Goal: Obtain resource: Obtain resource

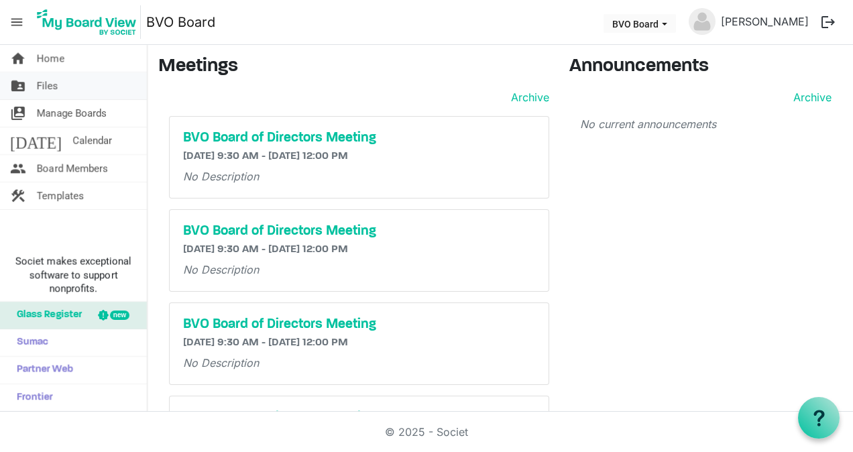
click at [42, 84] on span "Files" at bounding box center [47, 85] width 21 height 27
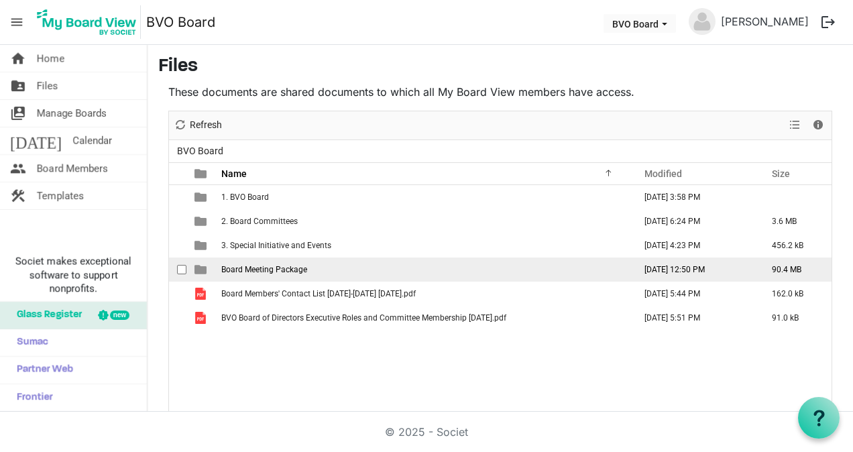
click at [256, 268] on span "Board Meeting Package" at bounding box center [264, 269] width 86 height 9
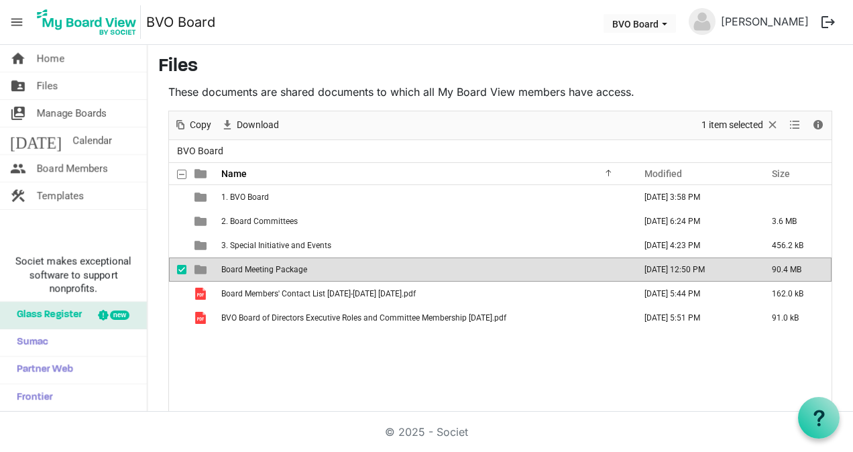
click at [256, 268] on span "Board Meeting Package" at bounding box center [264, 269] width 86 height 9
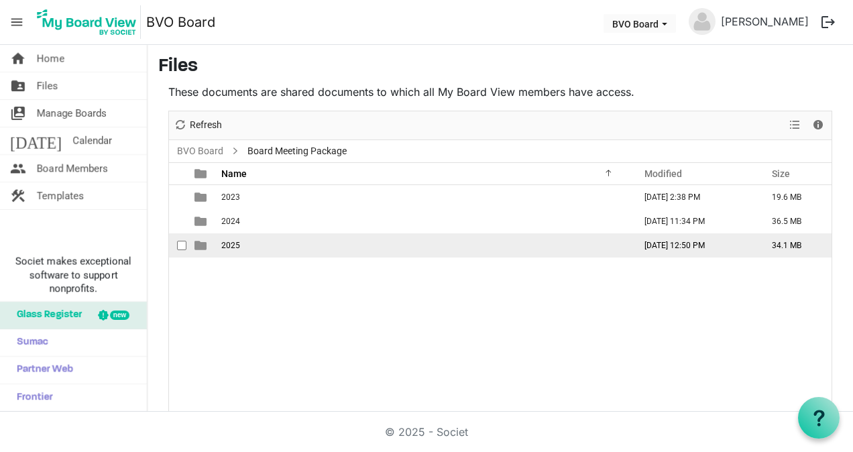
click at [231, 235] on td "2025" at bounding box center [423, 245] width 413 height 24
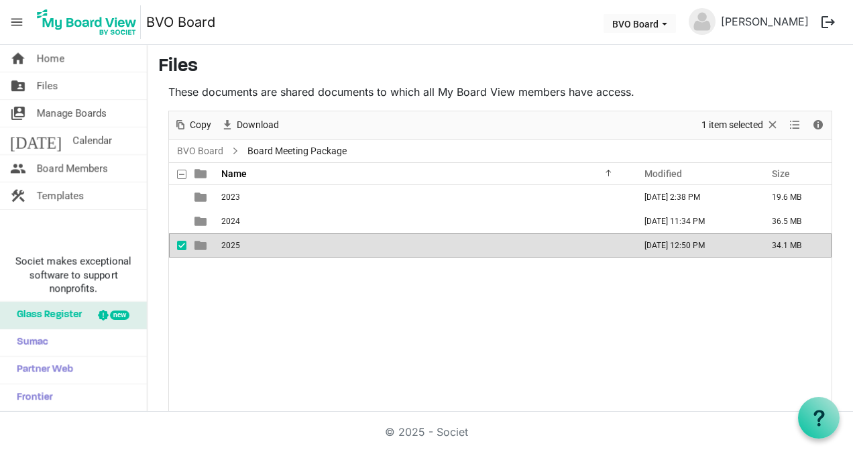
click at [230, 247] on span "2025" at bounding box center [230, 245] width 19 height 9
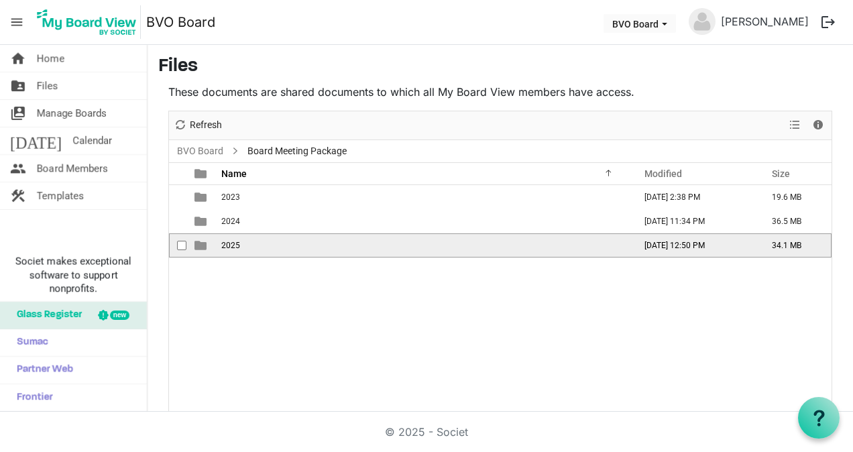
click at [230, 247] on span "2025" at bounding box center [230, 245] width 19 height 9
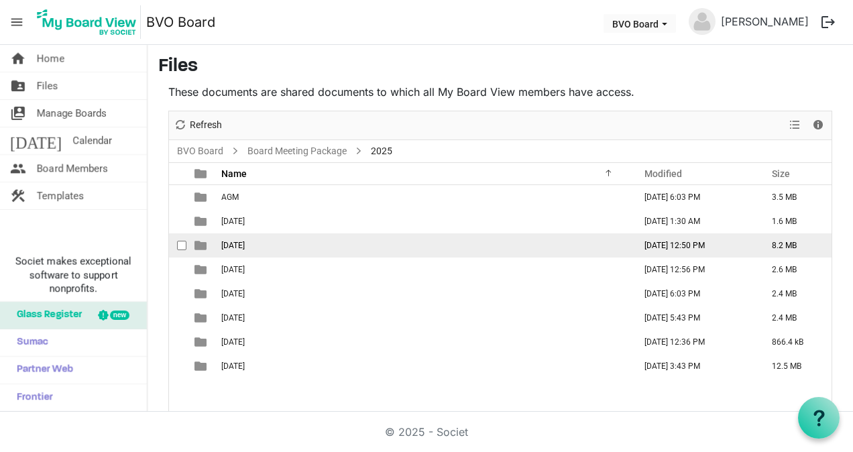
click at [229, 242] on span "August 28, 2025" at bounding box center [232, 245] width 23 height 9
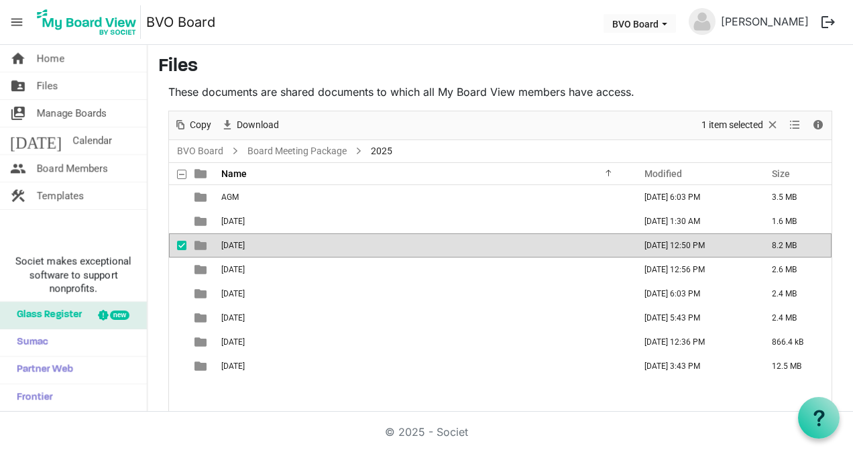
click at [229, 242] on span "August 28, 2025" at bounding box center [232, 245] width 23 height 9
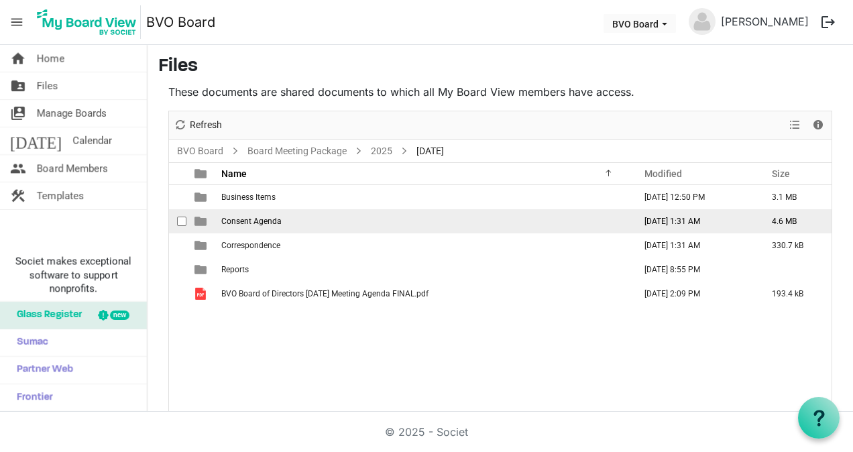
click at [248, 212] on td "Consent Agenda" at bounding box center [423, 221] width 413 height 24
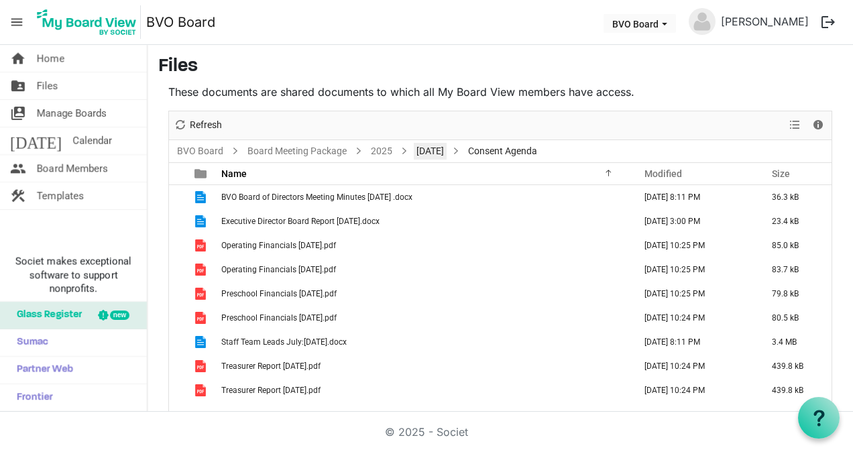
click at [446, 149] on link "August 28, 2025" at bounding box center [430, 151] width 33 height 17
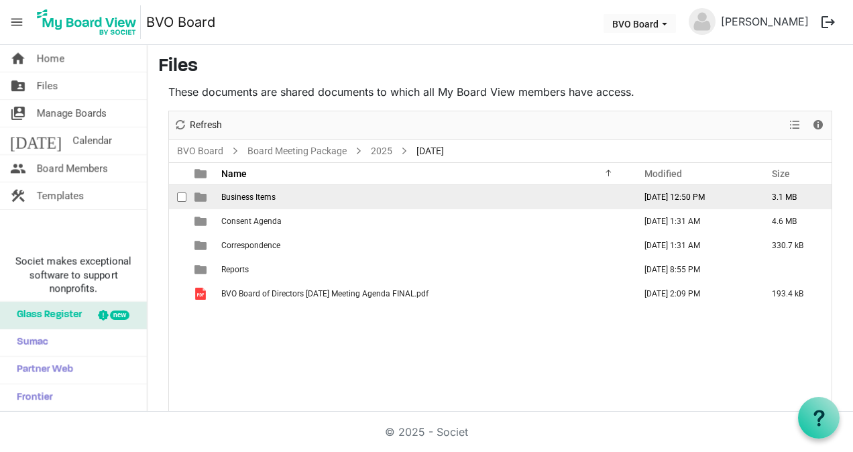
click at [255, 196] on span "Business Items" at bounding box center [248, 196] width 54 height 9
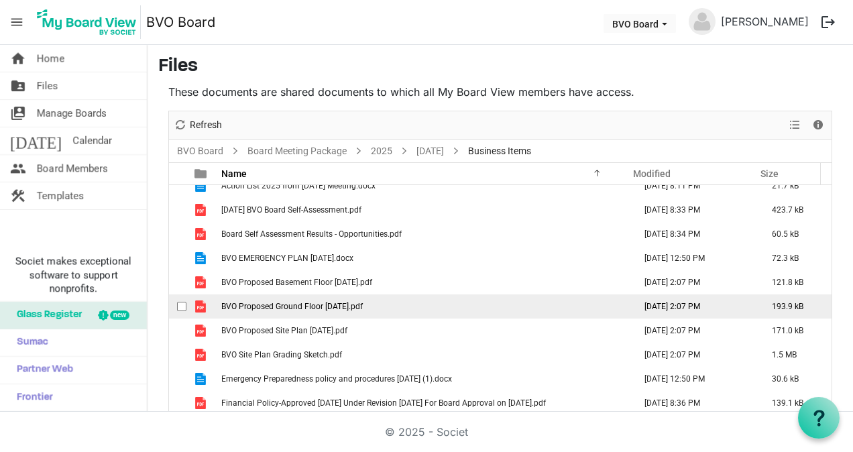
scroll to position [13, 0]
